Goal: Task Accomplishment & Management: Manage account settings

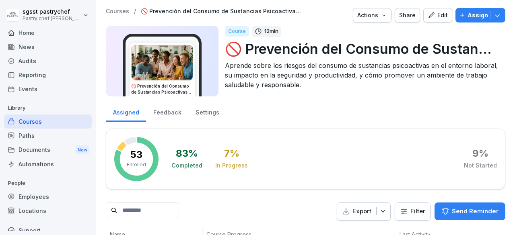
click at [37, 137] on div "Paths" at bounding box center [48, 136] width 88 height 14
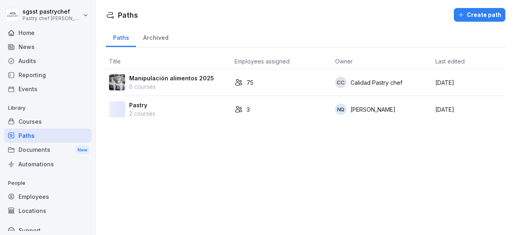
click at [195, 80] on p "Manipulación alimentos 2025" at bounding box center [171, 78] width 85 height 8
